Goal: Task Accomplishment & Management: Manage account settings

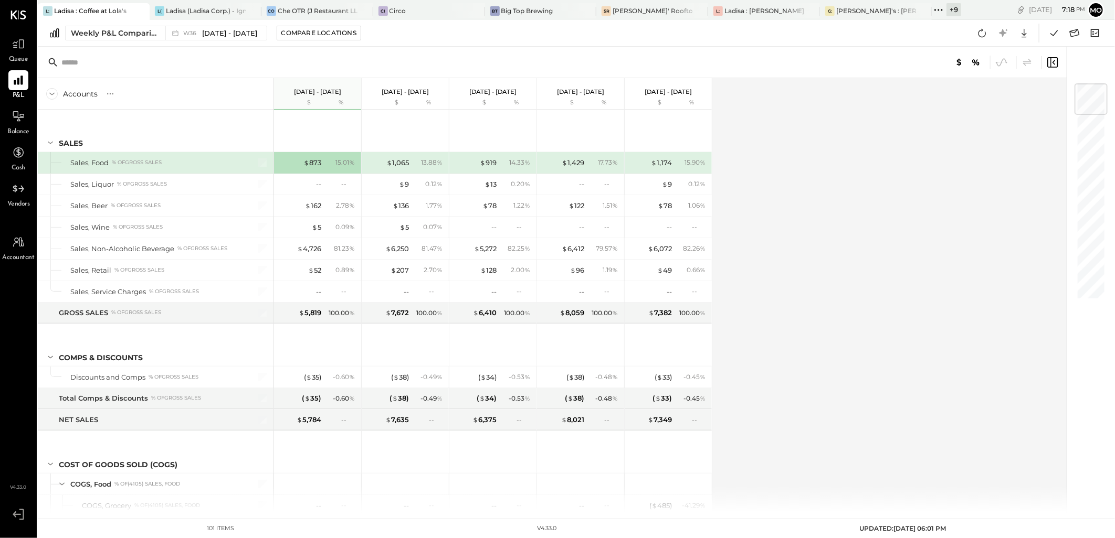
click at [931, 8] on icon at bounding box center [938, 10] width 14 height 14
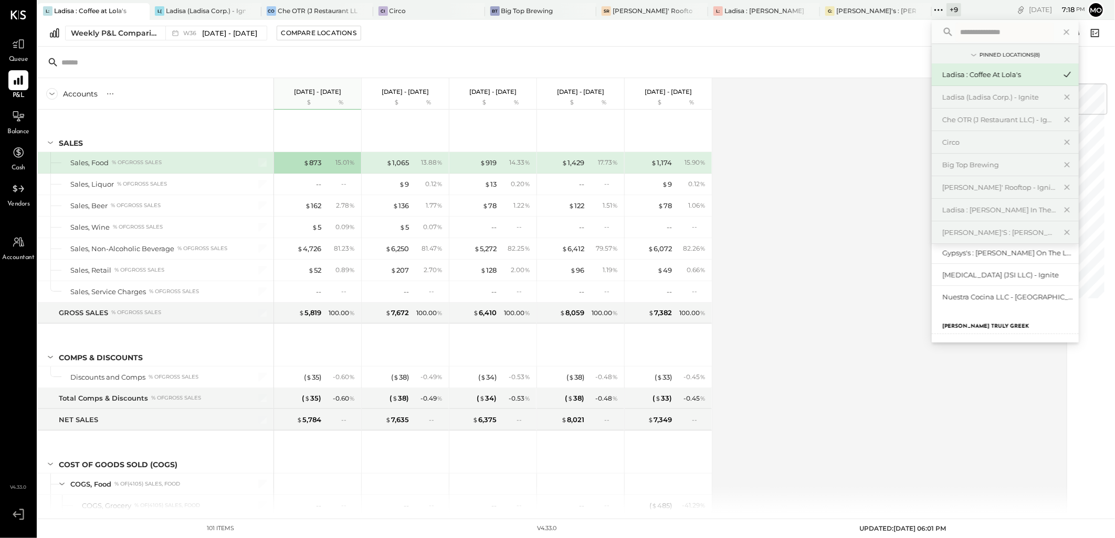
scroll to position [58, 0]
click at [987, 269] on div "The Butcher & Barrel (L Argento LLC) - [GEOGRAPHIC_DATA]" at bounding box center [998, 267] width 113 height 10
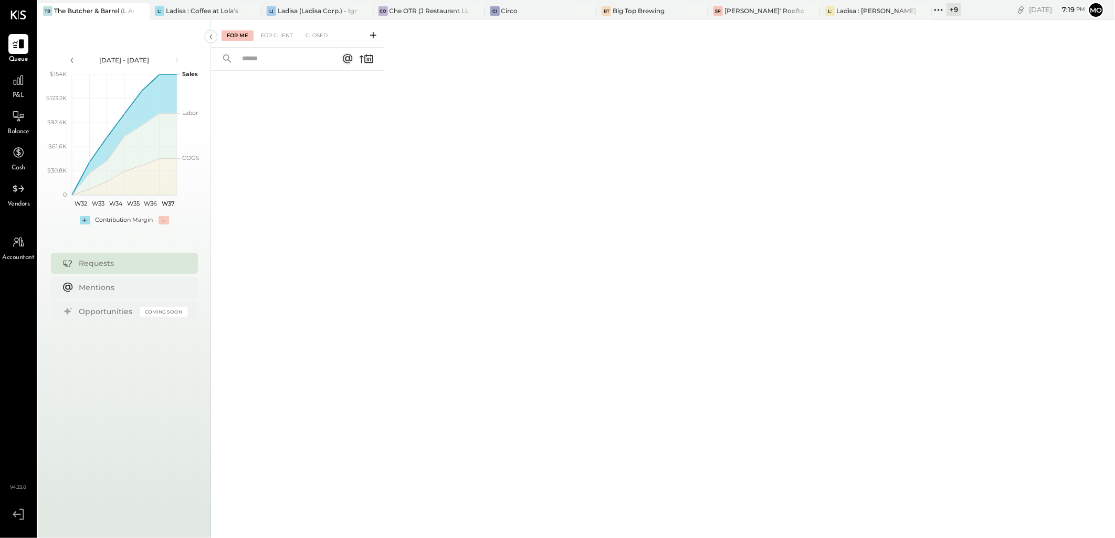
click at [790, 281] on div "For Me For Client Closed" at bounding box center [663, 277] width 904 height 515
click at [647, 199] on div "For Me For Client Closed" at bounding box center [663, 277] width 904 height 515
click at [270, 32] on div "For Client" at bounding box center [277, 35] width 43 height 10
click at [318, 34] on div "Closed" at bounding box center [316, 35] width 33 height 10
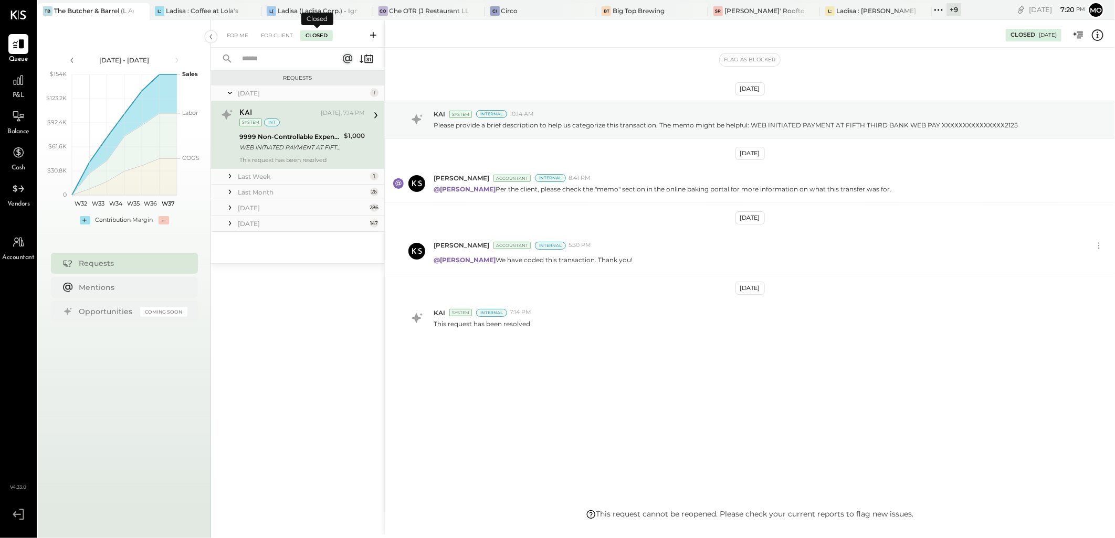
click at [255, 176] on div "Last Week" at bounding box center [303, 176] width 130 height 9
click at [240, 259] on div "Last Month" at bounding box center [303, 263] width 130 height 9
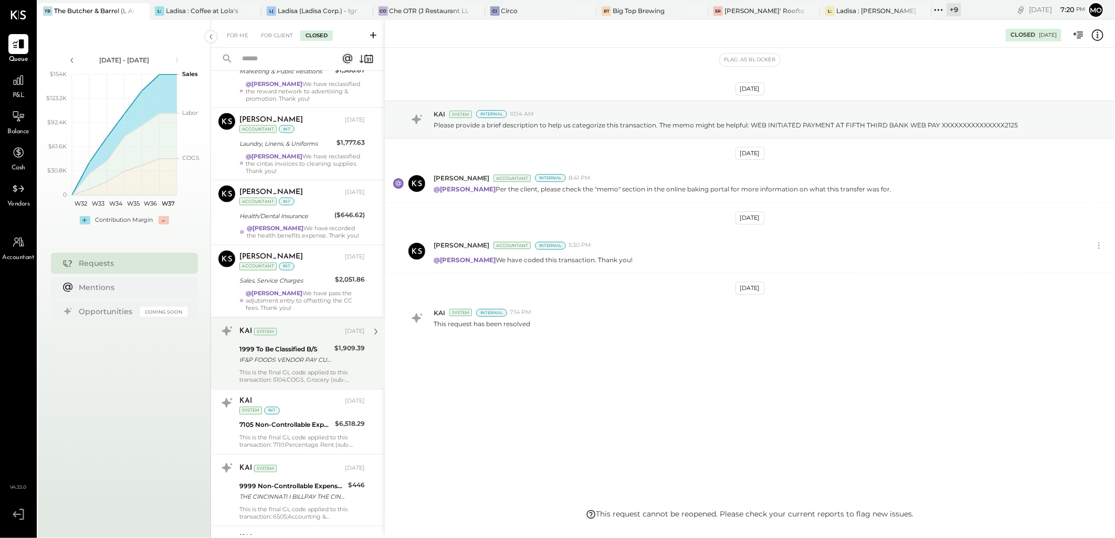
scroll to position [1108, 0]
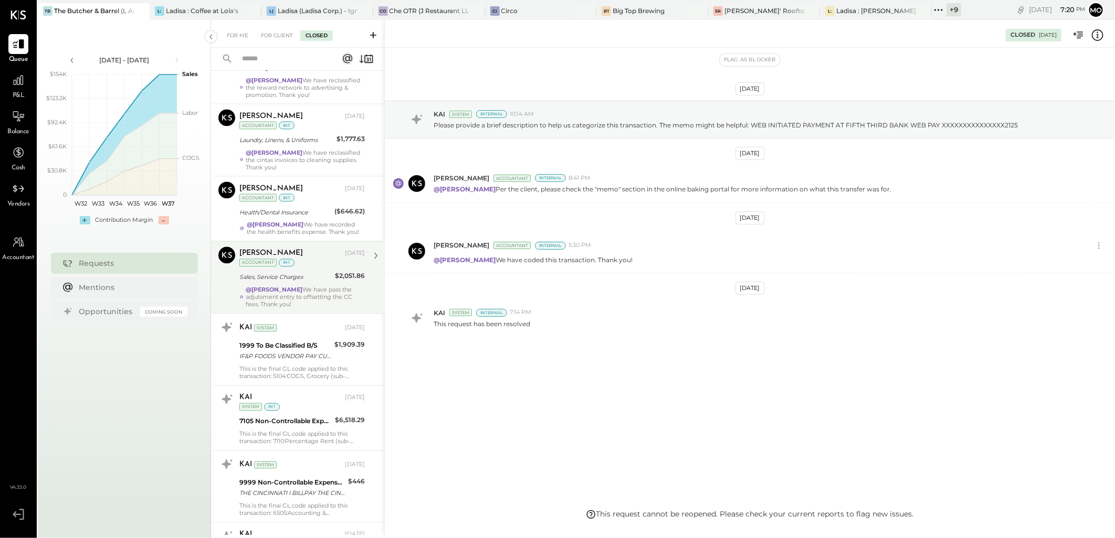
click at [301, 286] on div "Mohammadsalkin Ansari [DATE] Accountant int Sales, Service Charges $2,051.86 @[…" at bounding box center [301, 277] width 125 height 61
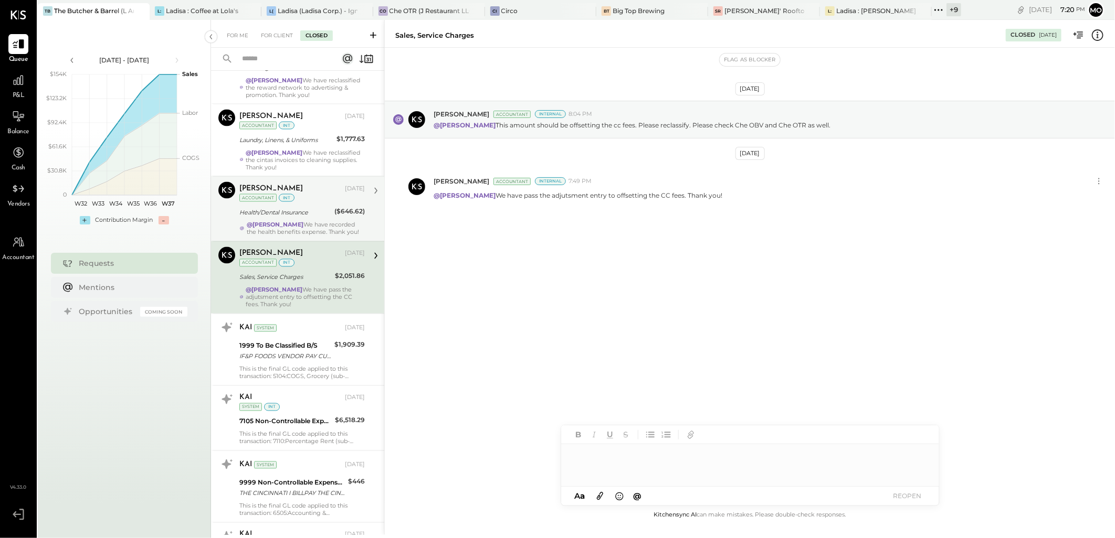
click at [302, 232] on div "@[PERSON_NAME] We have recorded the health benefits expense. Thank you!" at bounding box center [306, 228] width 118 height 15
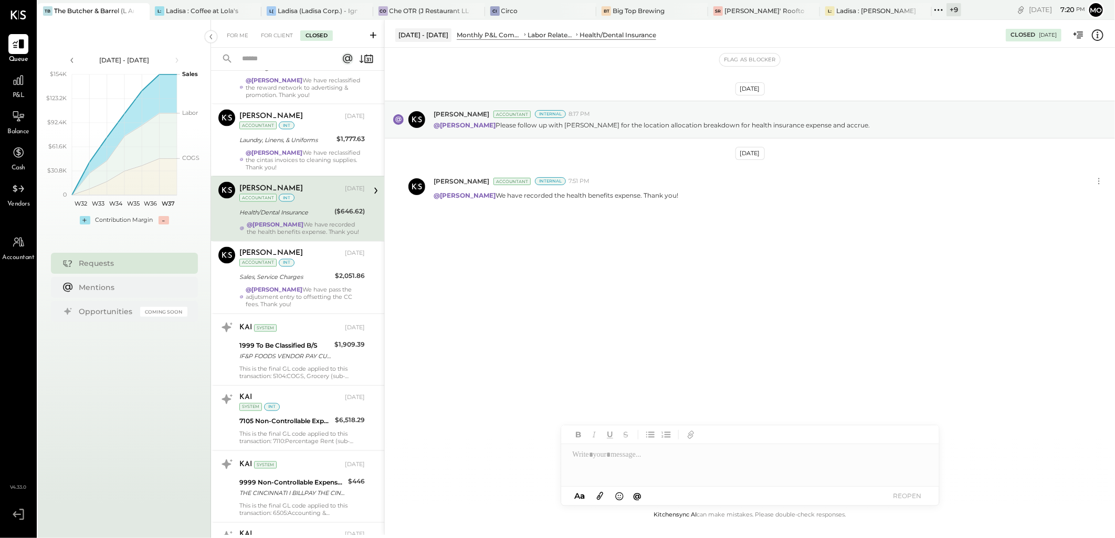
scroll to position [933, 0]
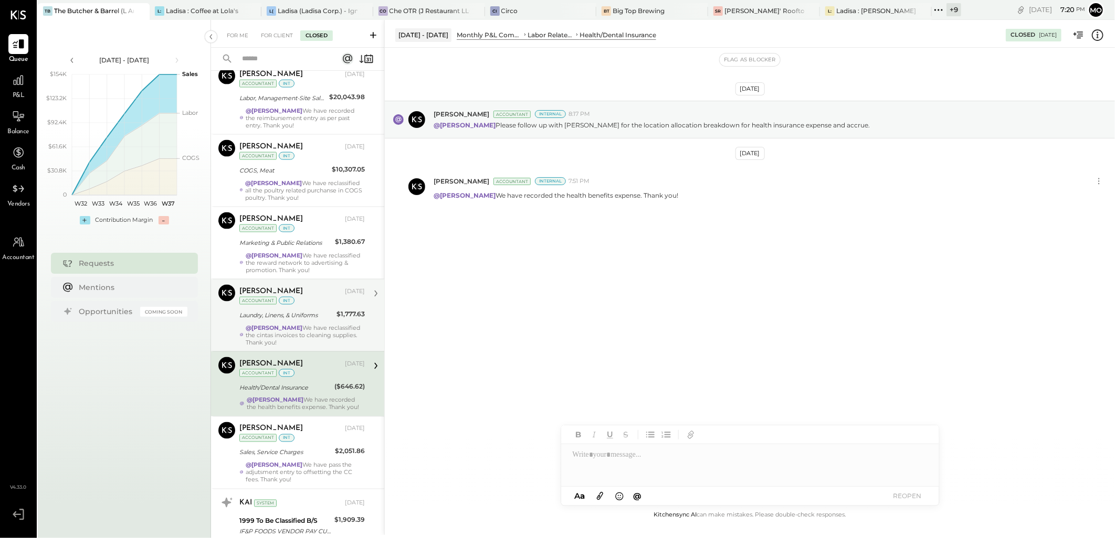
click at [278, 343] on div "@[PERSON_NAME] We have reclassified the cintas invoices to cleaning supplies. T…" at bounding box center [305, 335] width 119 height 22
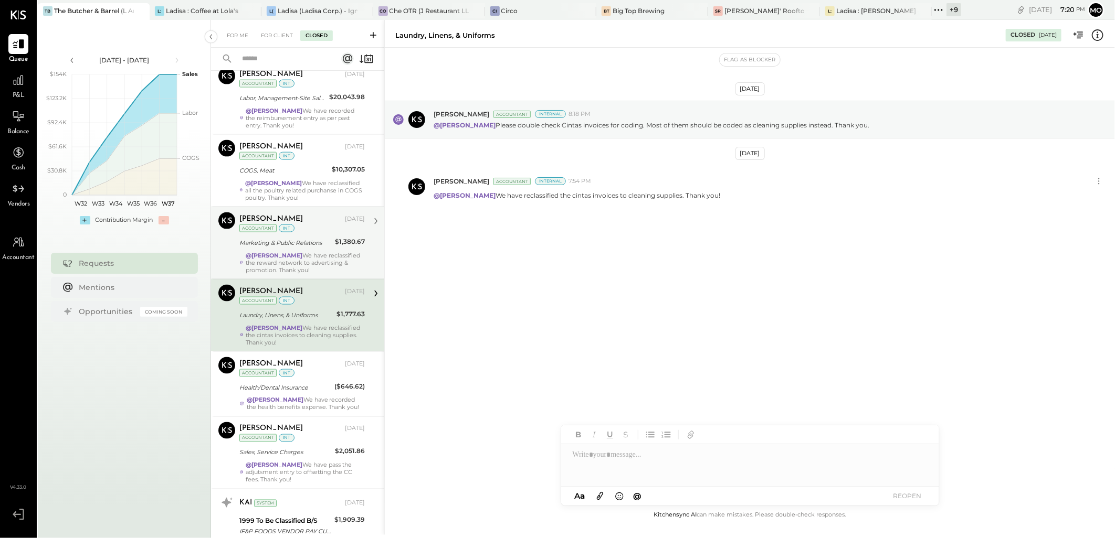
click at [320, 264] on div "@[PERSON_NAME] We have reclassified the reward network to advertising & promoti…" at bounding box center [305, 263] width 119 height 22
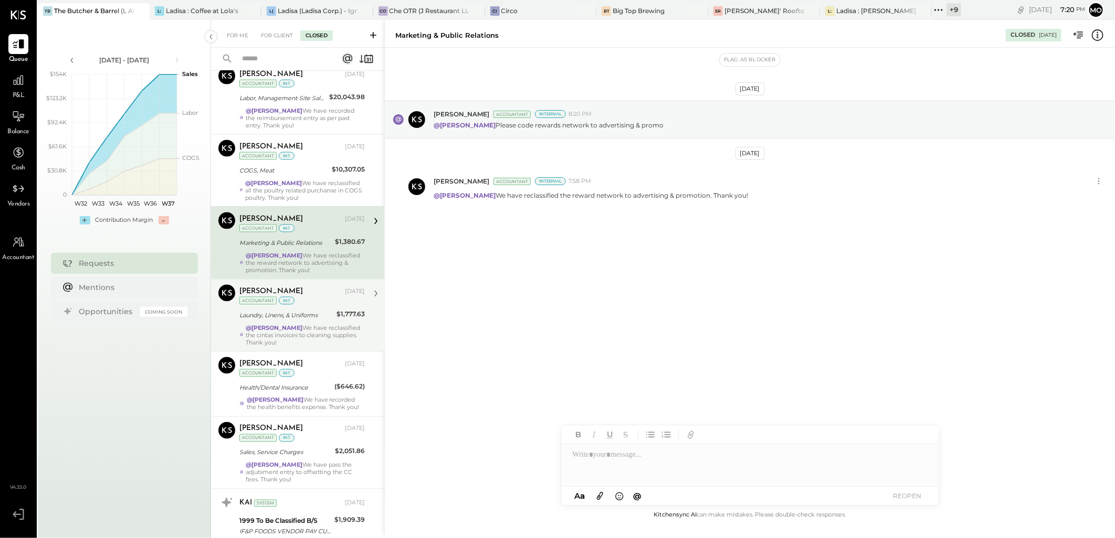
scroll to position [874, 0]
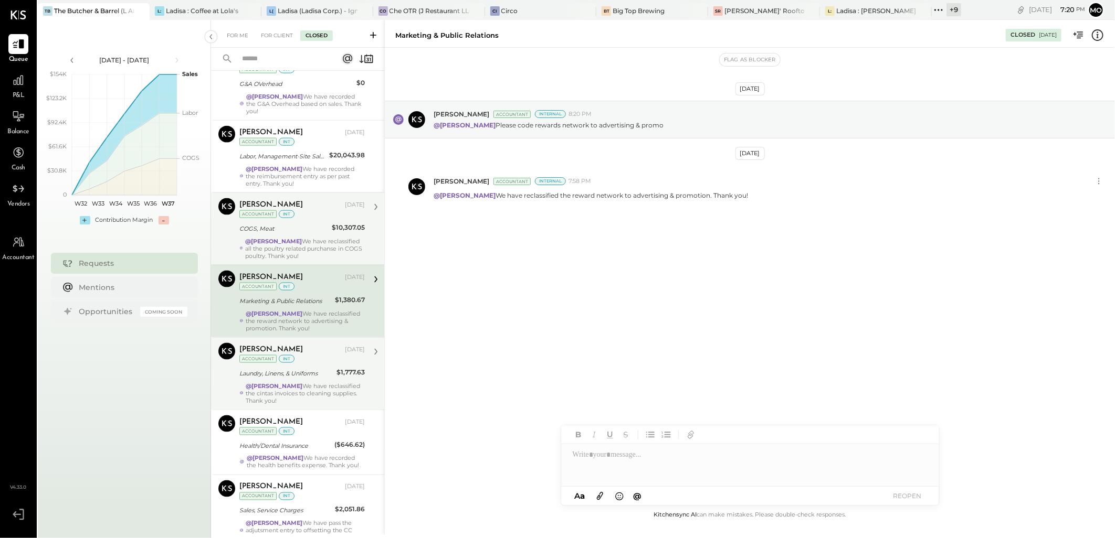
click at [285, 235] on div "COGS, Meat" at bounding box center [283, 229] width 89 height 13
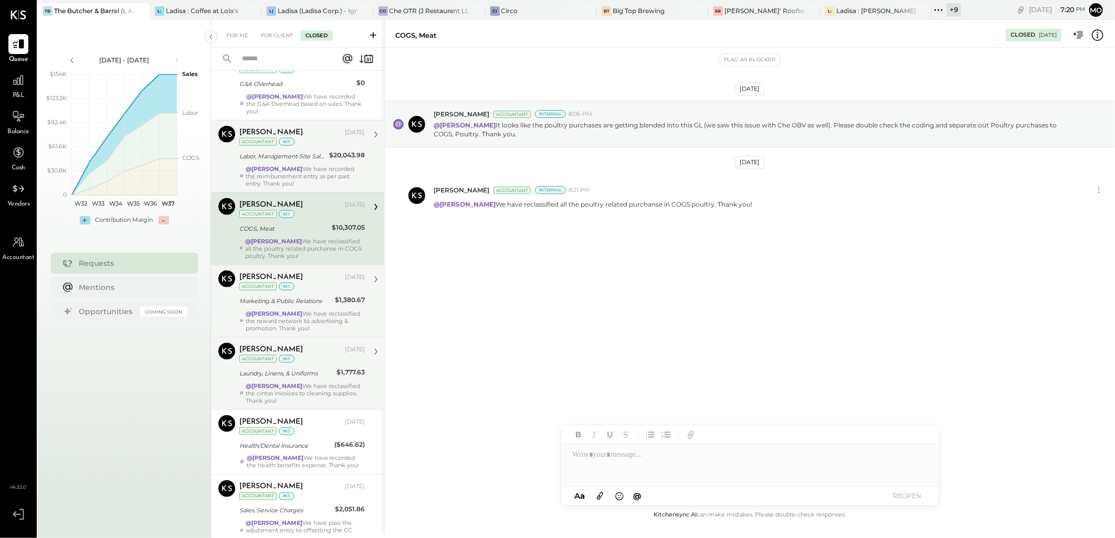
click at [282, 187] on div "@[PERSON_NAME] We have recorded the reimbursement entry as per past entry. Than…" at bounding box center [305, 176] width 119 height 22
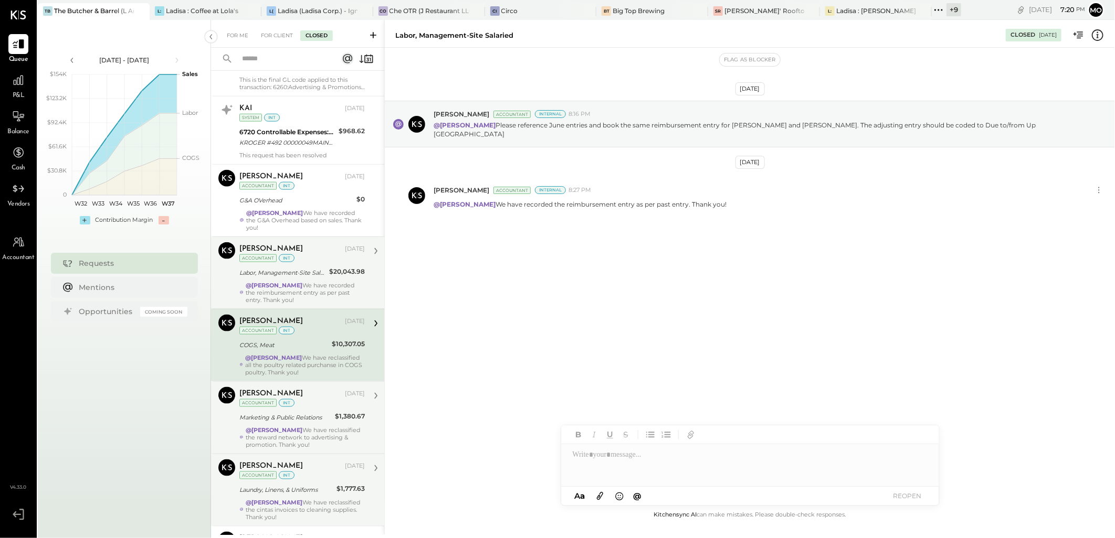
click at [319, 210] on div "@[PERSON_NAME] We have recorded the G&A Overhead based on sales. Thank you!" at bounding box center [305, 220] width 119 height 22
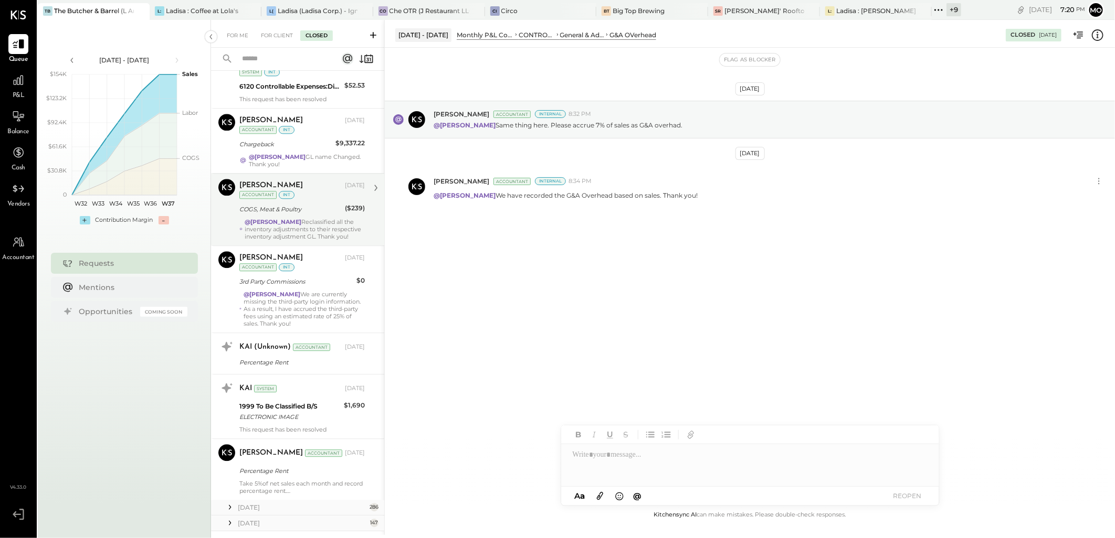
scroll to position [1618, 0]
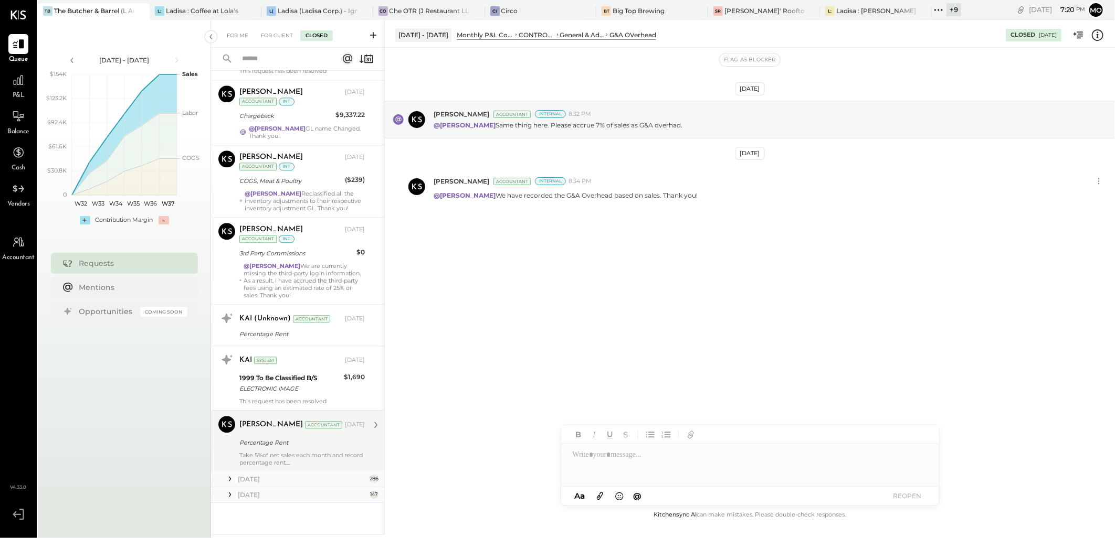
click at [232, 471] on div "[PERSON_NAME] Accountant [PERSON_NAME] Accountant [DATE] Percentage Rent Take 5…" at bounding box center [297, 440] width 173 height 61
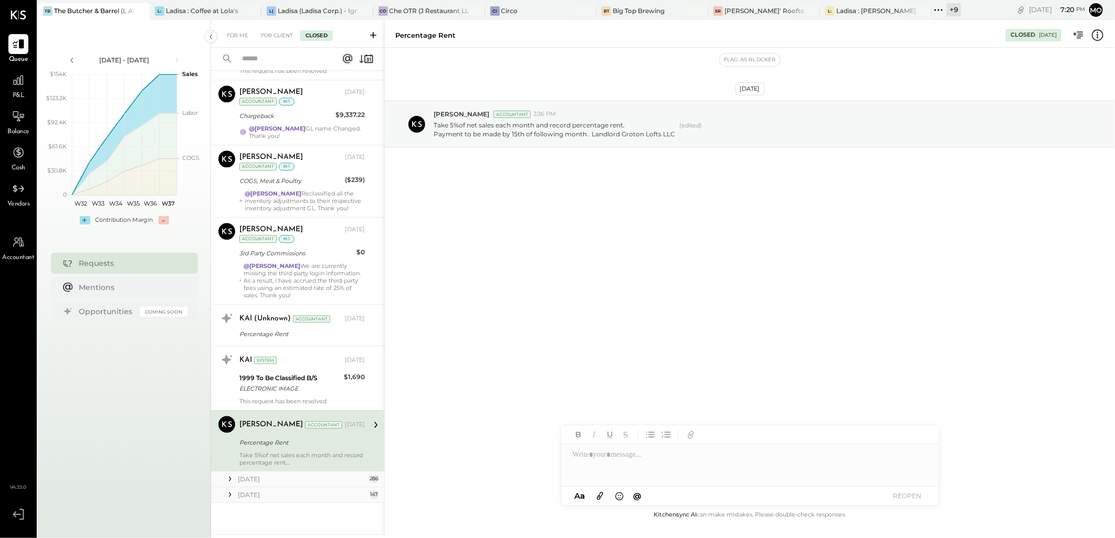
scroll to position [1560, 0]
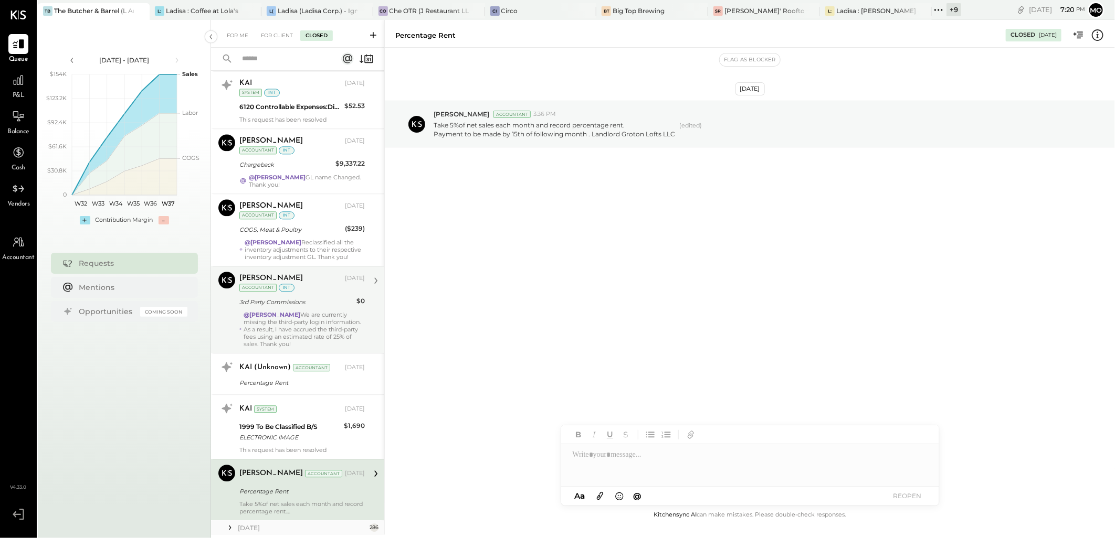
click at [313, 326] on div "@[PERSON_NAME] We are currently missing the third-party login information. As a…" at bounding box center [303, 329] width 121 height 37
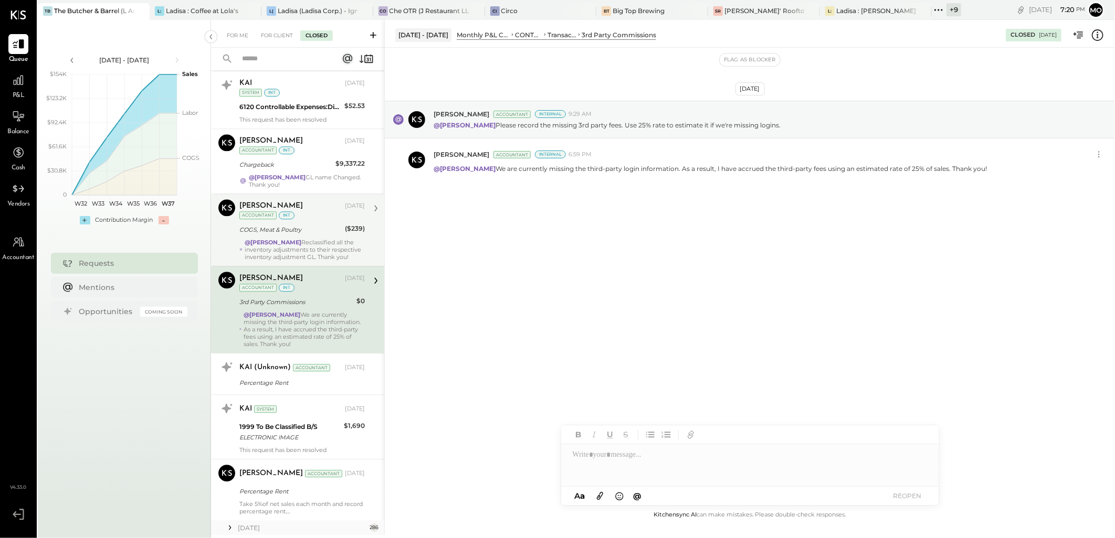
click at [295, 253] on div "@[PERSON_NAME] Reclassified all the inventory adjustments to their respective i…" at bounding box center [305, 250] width 120 height 22
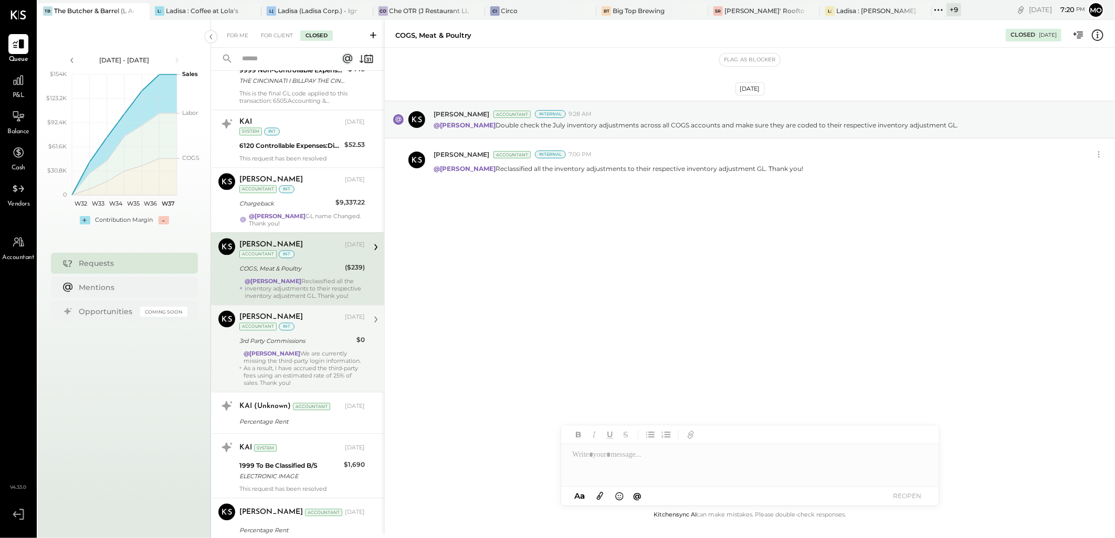
scroll to position [1501, 0]
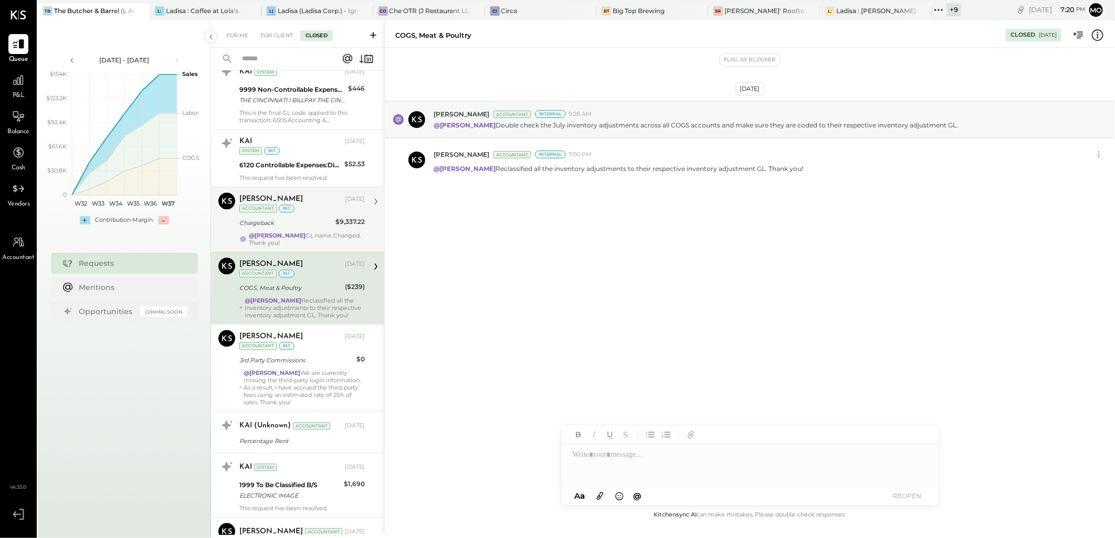
click at [296, 236] on div "@[PERSON_NAME] GL name Changed. Thank you!" at bounding box center [307, 239] width 116 height 15
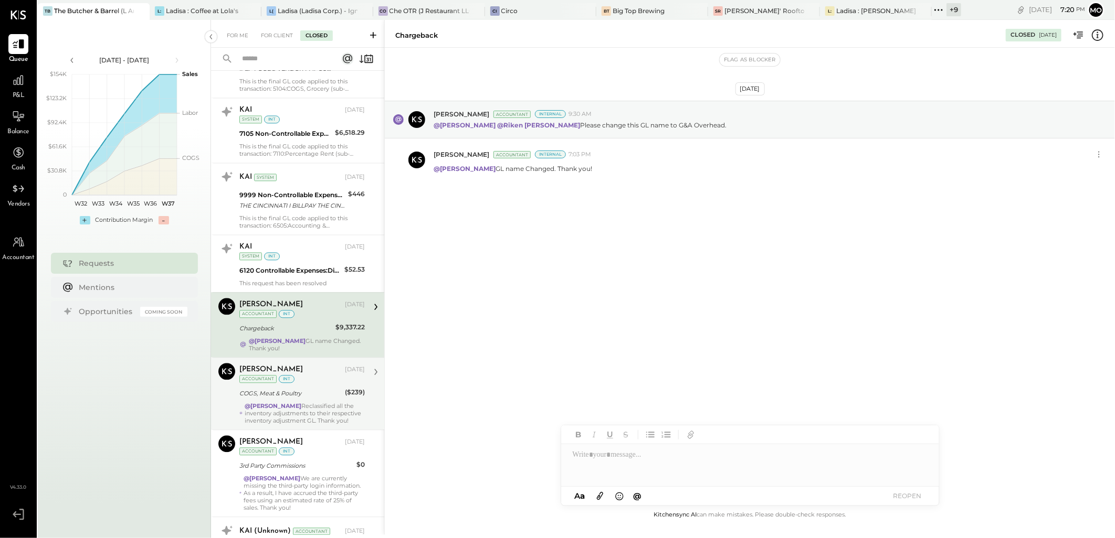
scroll to position [1384, 0]
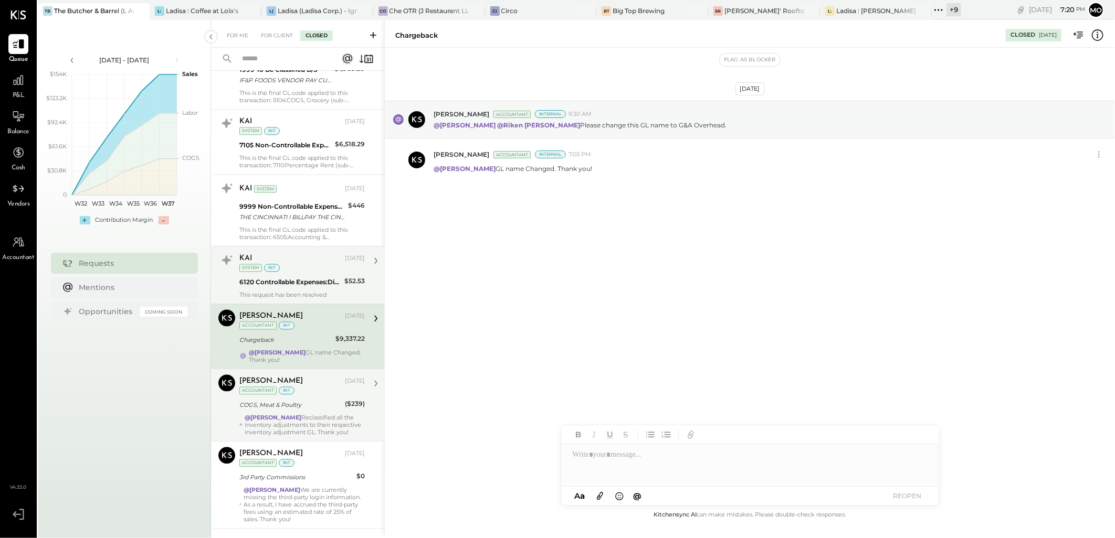
click at [300, 282] on div "6120 Controllable Expenses:Direct Operating Expenses:Cleaning Services" at bounding box center [290, 282] width 102 height 10
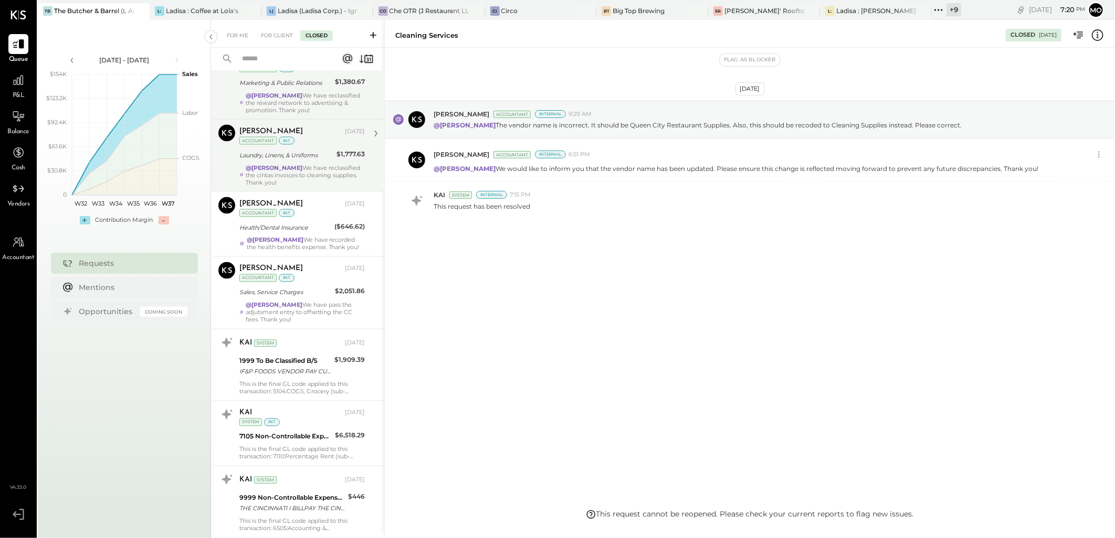
scroll to position [977, 0]
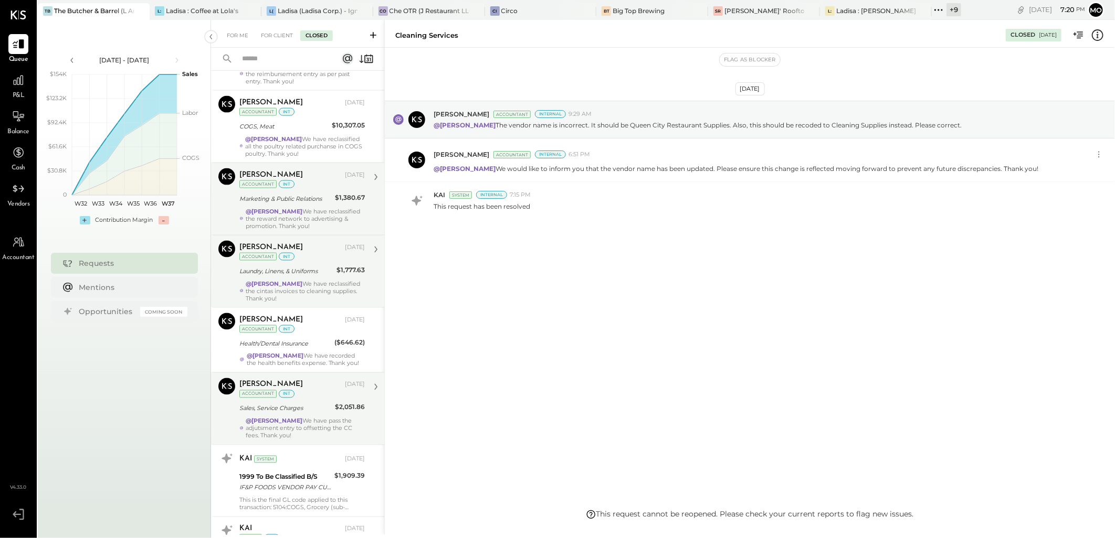
click at [313, 421] on div "@[PERSON_NAME] We have pass the adjutsment entry to offsetting the CC fees. Tha…" at bounding box center [305, 429] width 119 height 22
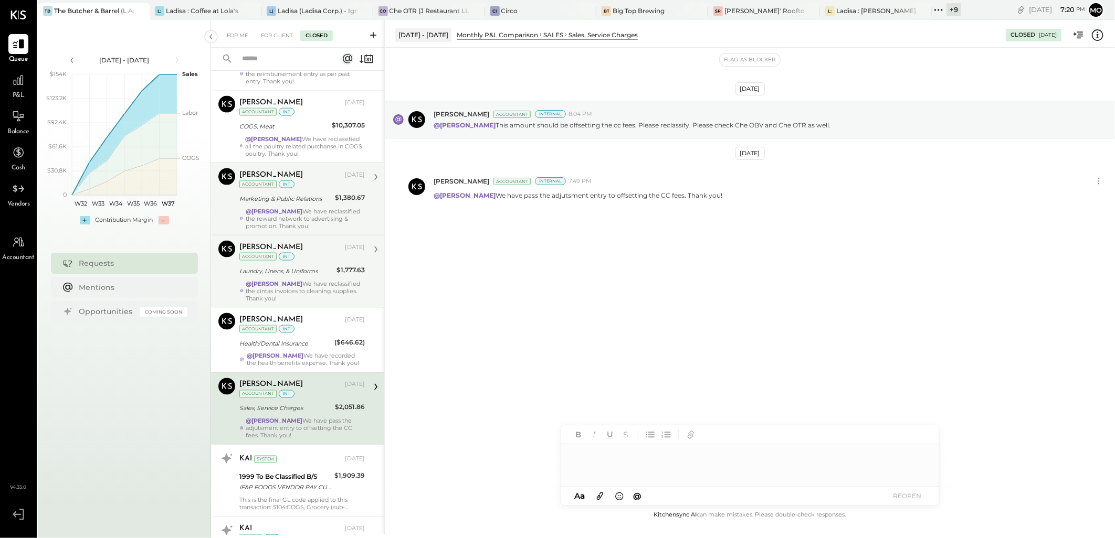
click at [288, 367] on div "@[PERSON_NAME] We have recorded the health benefits expense. Thank you!" at bounding box center [306, 360] width 118 height 15
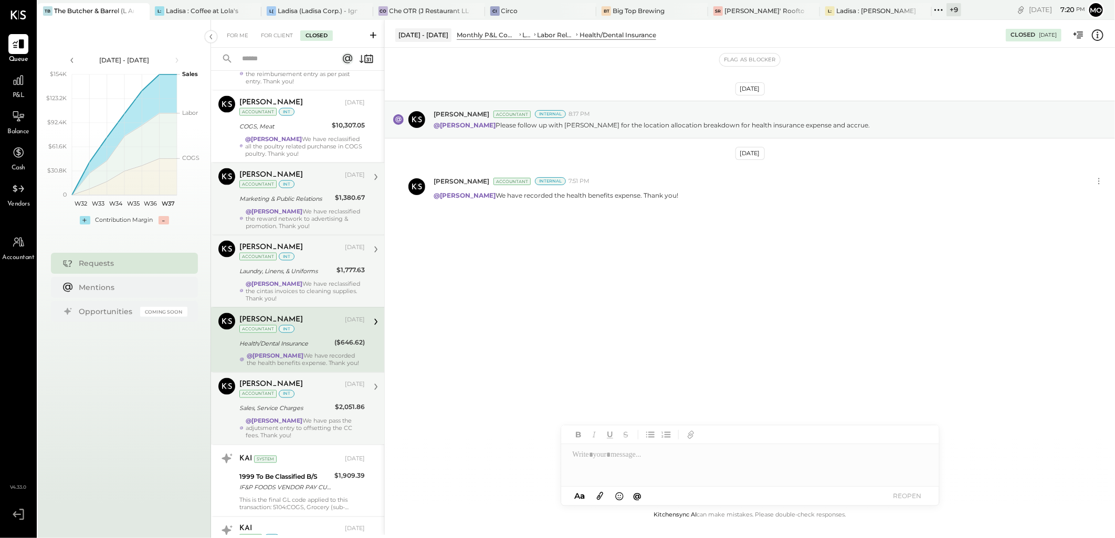
click at [287, 270] on div "Laundry, Linens, & Uniforms" at bounding box center [286, 271] width 94 height 10
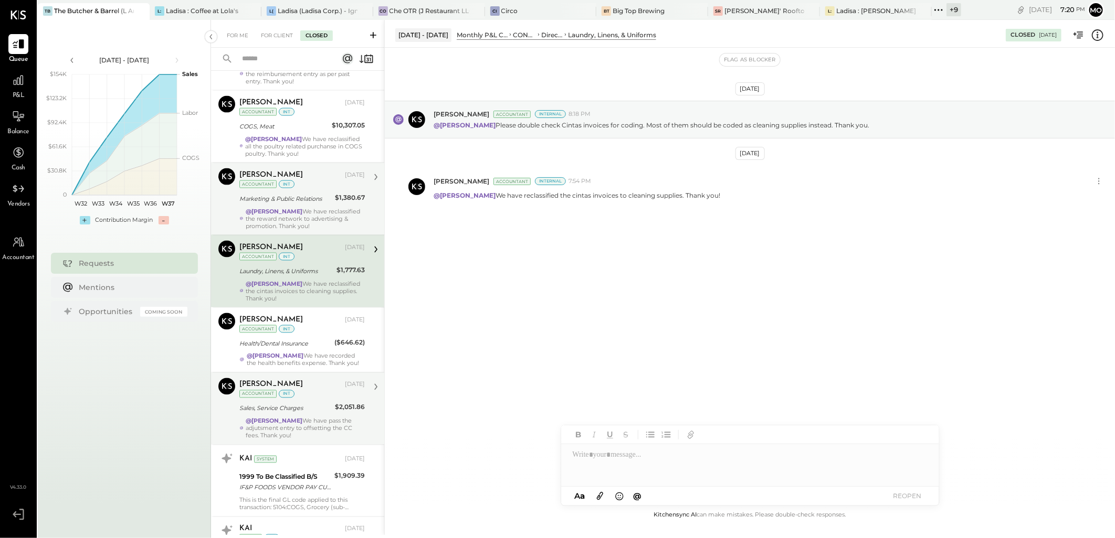
click at [291, 217] on div "@[PERSON_NAME] We have reclassified the reward network to advertising & promoti…" at bounding box center [305, 219] width 119 height 22
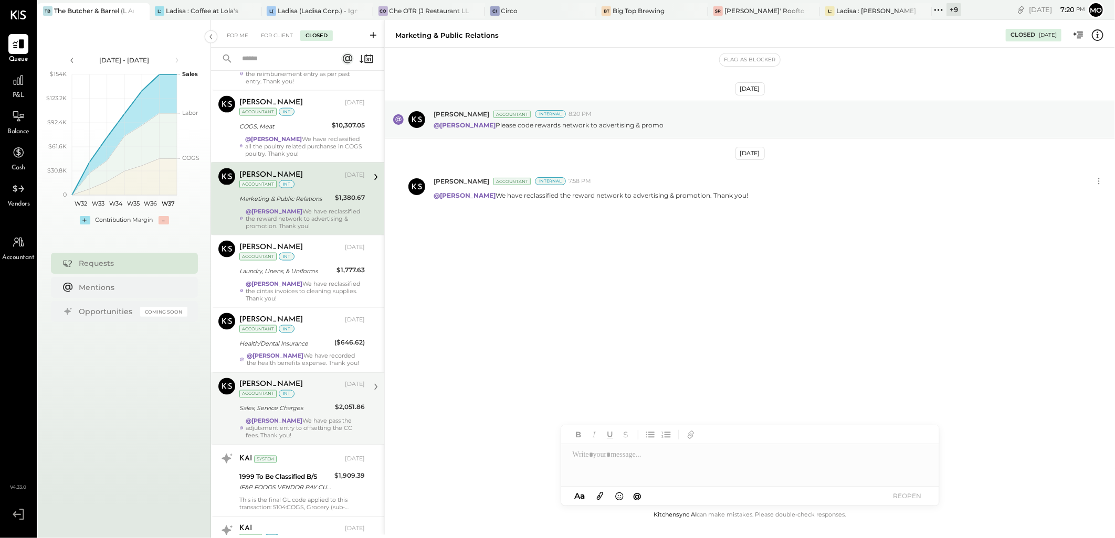
scroll to position [860, 0]
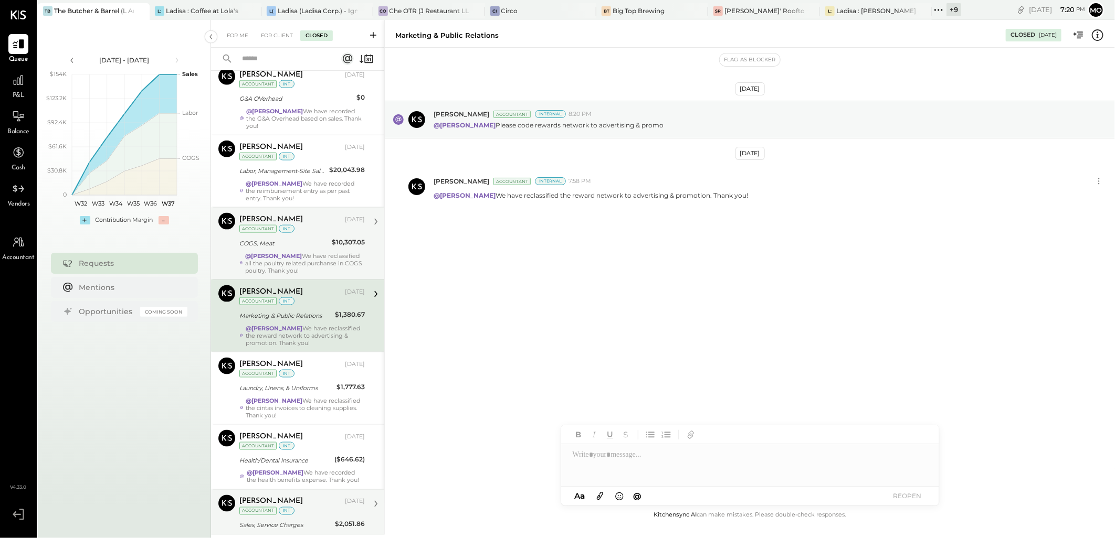
click at [287, 273] on div "@[PERSON_NAME] We have reclassified all the poultry related purchanse in COGS p…" at bounding box center [305, 263] width 120 height 22
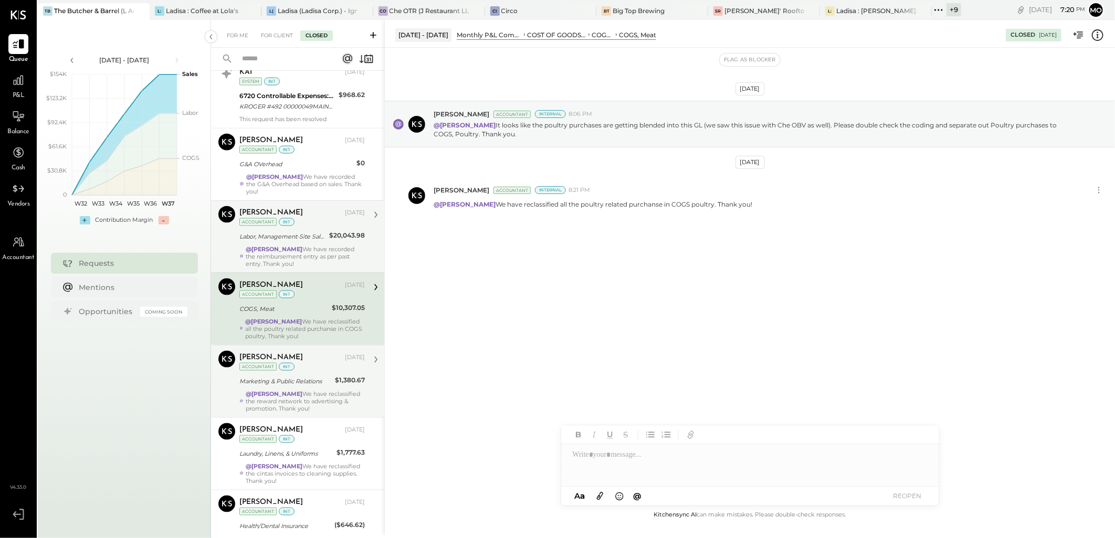
scroll to position [743, 0]
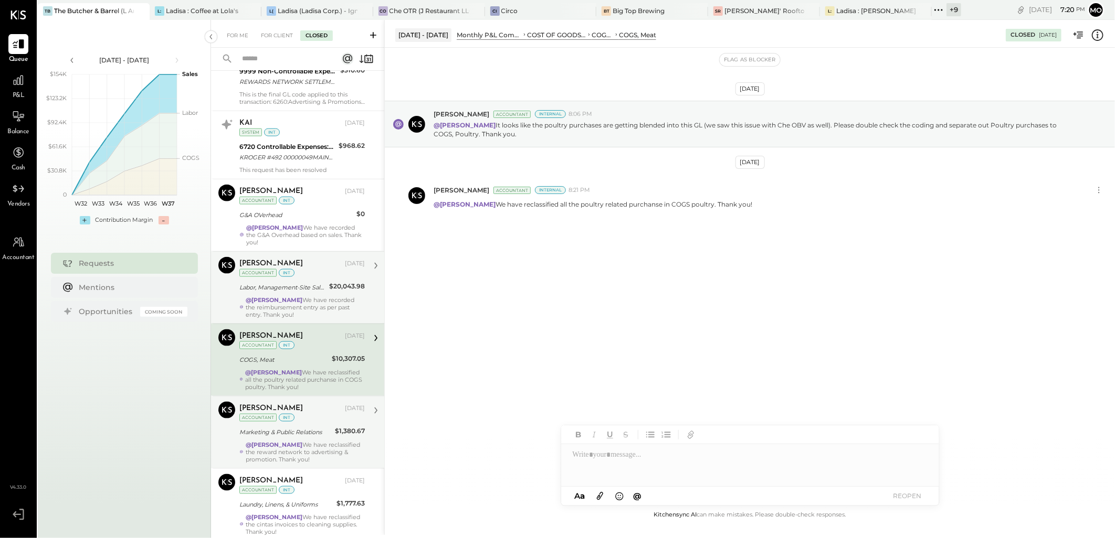
click at [299, 306] on div "@[PERSON_NAME] We have recorded the reimbursement entry as per past entry. Than…" at bounding box center [305, 308] width 119 height 22
